Goal: Task Accomplishment & Management: Manage account settings

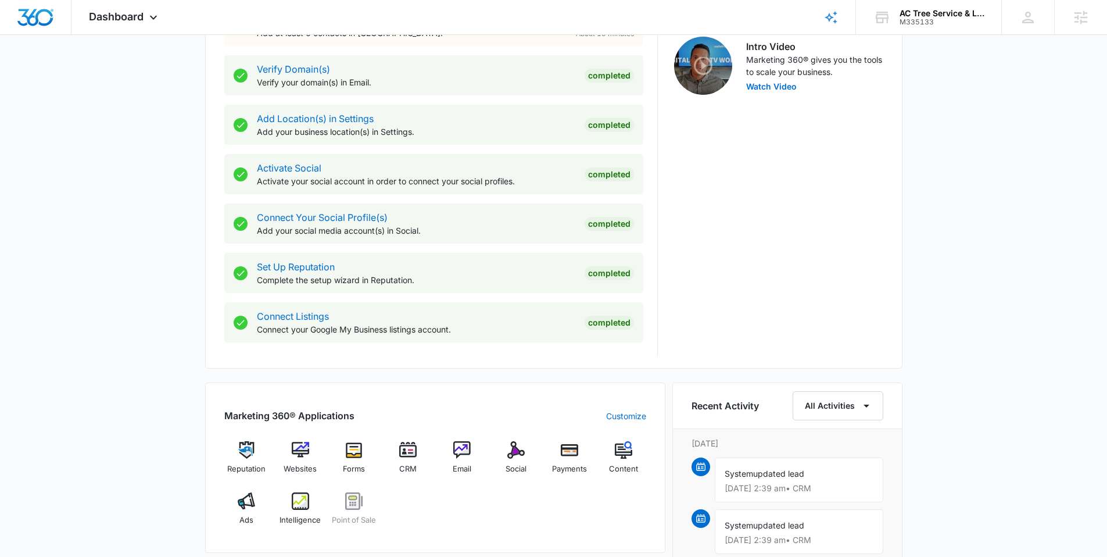
scroll to position [396, 0]
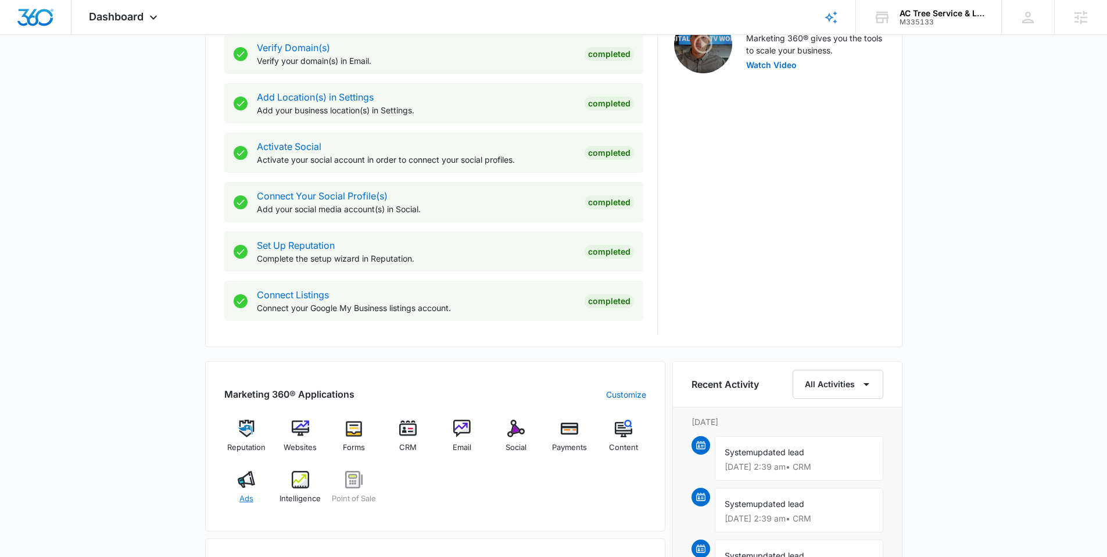
click at [241, 502] on span "Ads" at bounding box center [246, 499] width 14 height 12
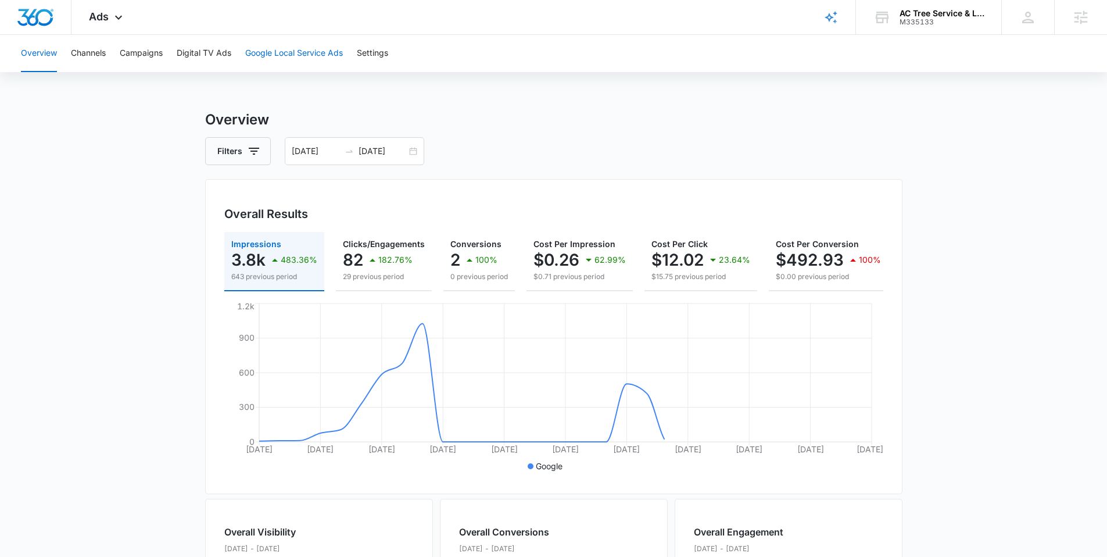
click at [309, 63] on button "Google Local Service Ads" at bounding box center [294, 53] width 98 height 37
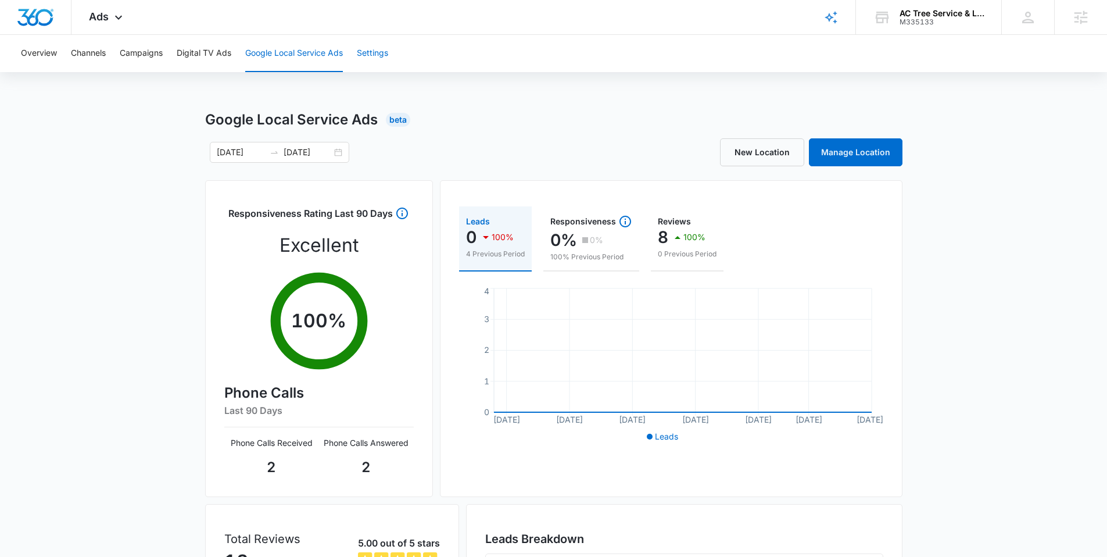
click at [373, 57] on button "Settings" at bounding box center [372, 53] width 31 height 37
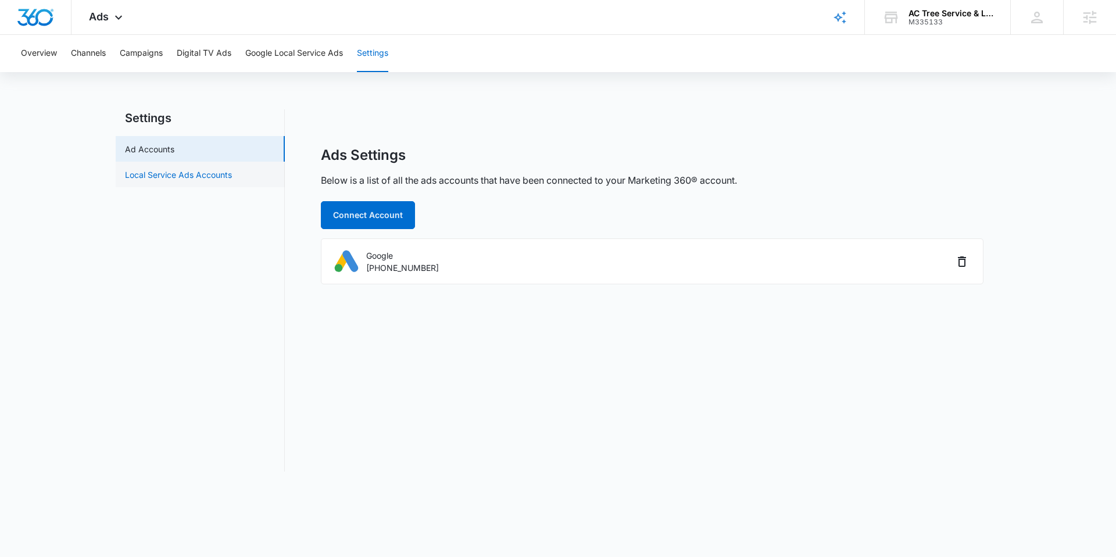
click at [220, 169] on link "Local Service Ads Accounts" at bounding box center [178, 175] width 107 height 12
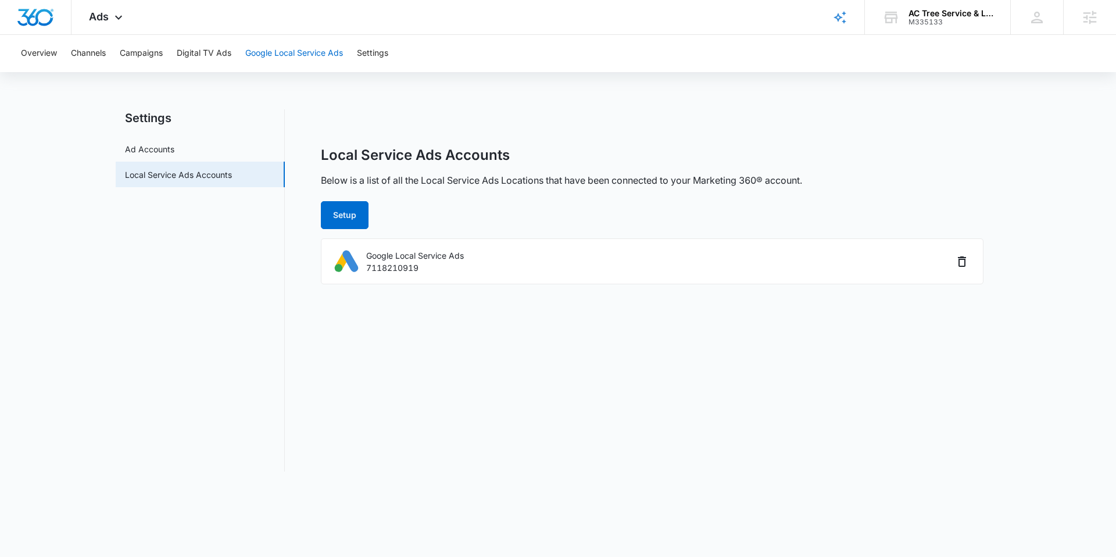
click at [284, 58] on button "Google Local Service Ads" at bounding box center [294, 53] width 98 height 37
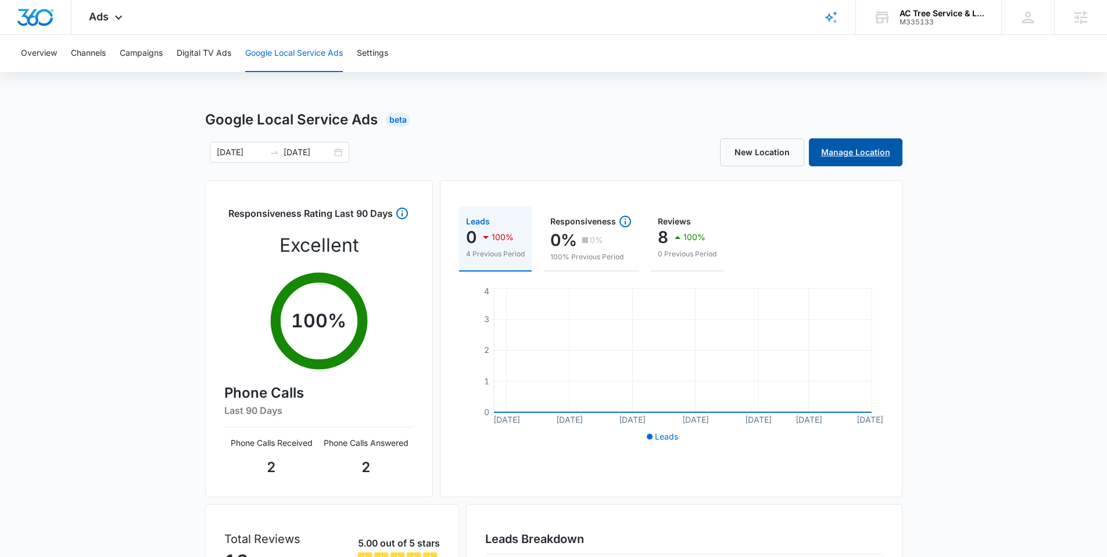
click at [848, 150] on link "Manage Location" at bounding box center [856, 152] width 94 height 28
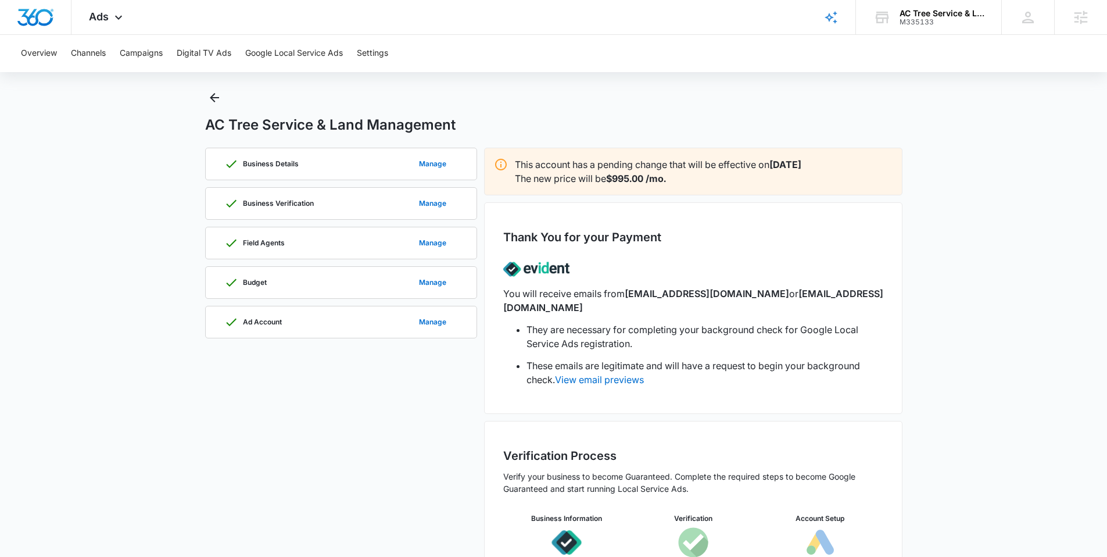
scroll to position [48, 0]
